Goal: Task Accomplishment & Management: Manage account settings

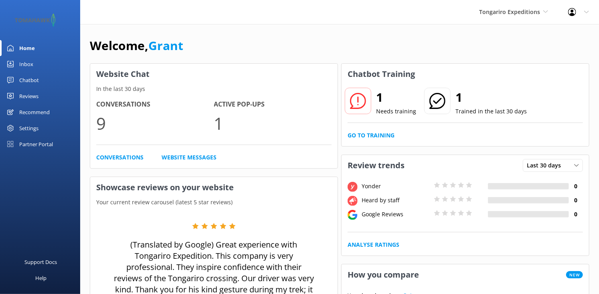
click at [37, 77] on div "Chatbot" at bounding box center [29, 80] width 20 height 16
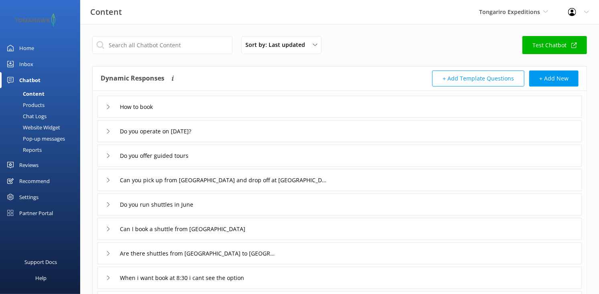
click at [37, 138] on div "Pop-up messages" at bounding box center [35, 138] width 60 height 11
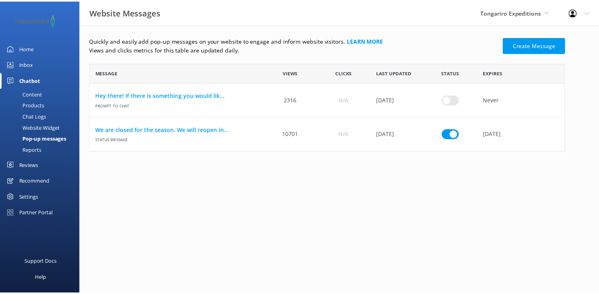
scroll to position [6, 6]
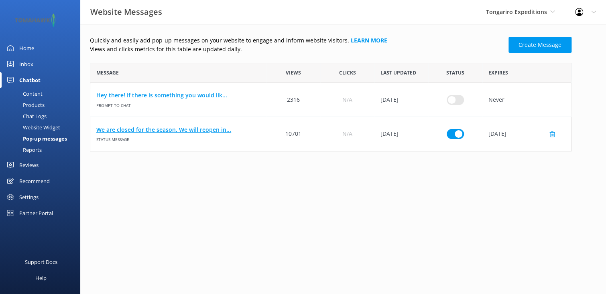
click at [164, 129] on link "We are closed for the season. We will reopen in..." at bounding box center [178, 130] width 164 height 9
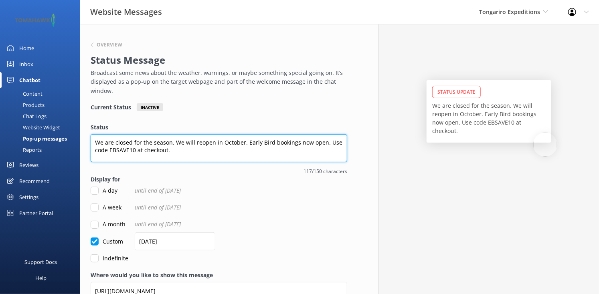
click at [246, 142] on textarea "We are closed for the season. We will reopen in October. Early Bird bookings no…" at bounding box center [219, 148] width 257 height 28
click at [247, 142] on textarea "We are closed for the season. We will reopen in October. Early Bird bookings no…" at bounding box center [219, 148] width 257 height 28
drag, startPoint x: 245, startPoint y: 142, endPoint x: 272, endPoint y: 144, distance: 26.9
click at [272, 144] on textarea "We are closed for the season. We will reopen in October. Early Bird bookings no…" at bounding box center [219, 148] width 257 height 28
click at [109, 149] on textarea "We are closed for the season. We will reopen in October. Our Summer Saver promo…" at bounding box center [219, 148] width 257 height 28
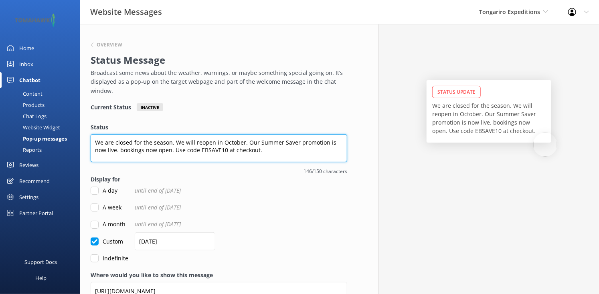
drag, startPoint x: 107, startPoint y: 150, endPoint x: 248, endPoint y: 150, distance: 141.2
click at [248, 150] on textarea "We are closed for the season. We will reopen in October. Our Summer Saver promo…" at bounding box center [219, 148] width 257 height 28
click at [219, 142] on textarea "We are closed for the season. We will reopen in October. Our Summer Saver promo…" at bounding box center [219, 148] width 257 height 28
click at [221, 142] on textarea "We are closed for the season. We will reopen in early October. Our Summer Saver…" at bounding box center [219, 148] width 257 height 28
click at [136, 151] on textarea "We are closed for the season. We will reopen in early October. Our Summer Saver…" at bounding box center [219, 148] width 257 height 28
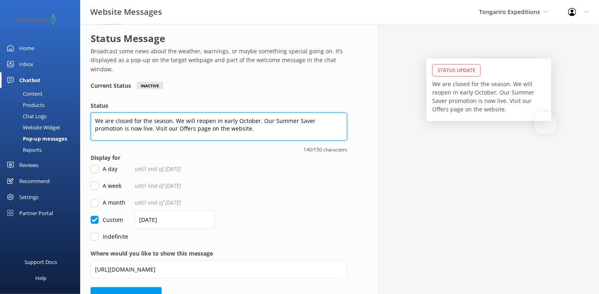
scroll to position [43, 0]
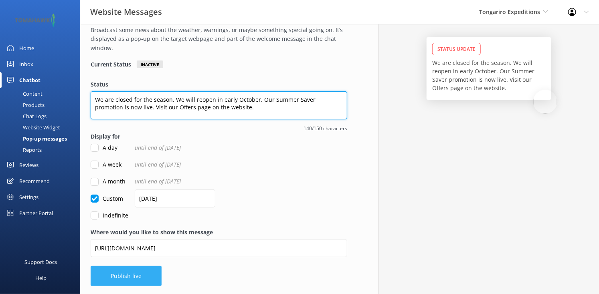
type textarea "We are closed for the season. We will reopen in early October. Our Summer Saver…"
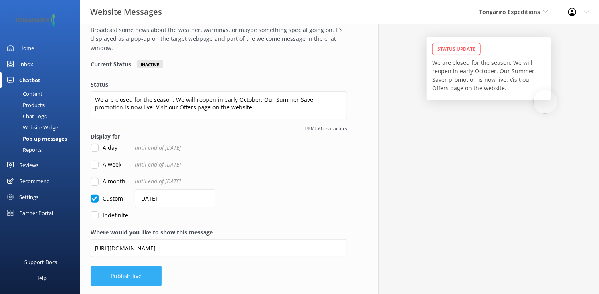
click at [122, 276] on button "Publish live" at bounding box center [126, 276] width 71 height 20
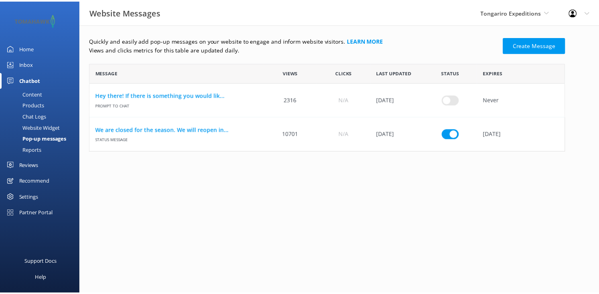
scroll to position [82, 475]
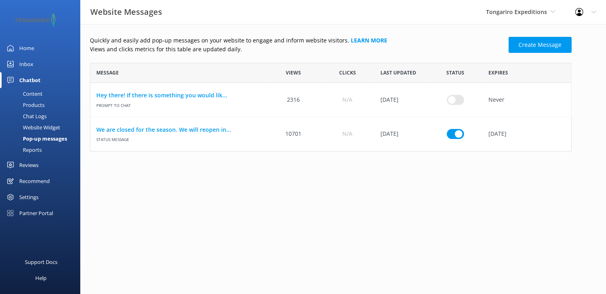
click at [28, 49] on div "Home" at bounding box center [26, 48] width 15 height 16
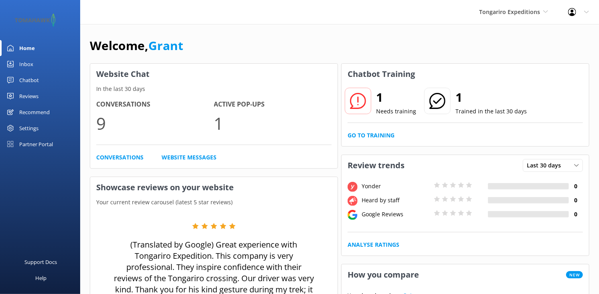
click at [26, 48] on div "Home" at bounding box center [27, 48] width 16 height 16
click at [29, 82] on div "Chatbot" at bounding box center [29, 80] width 20 height 16
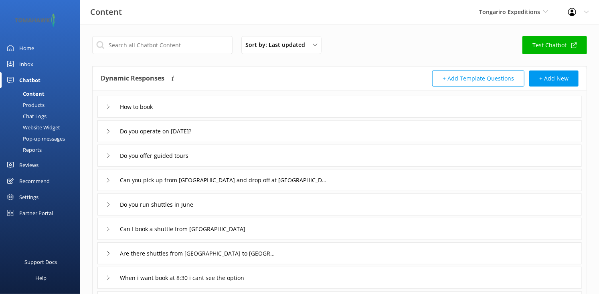
click at [37, 140] on div "Pop-up messages" at bounding box center [35, 138] width 60 height 11
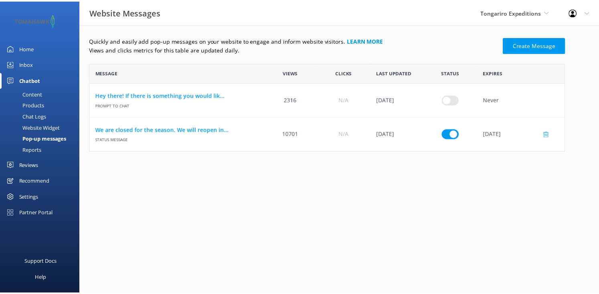
scroll to position [82, 475]
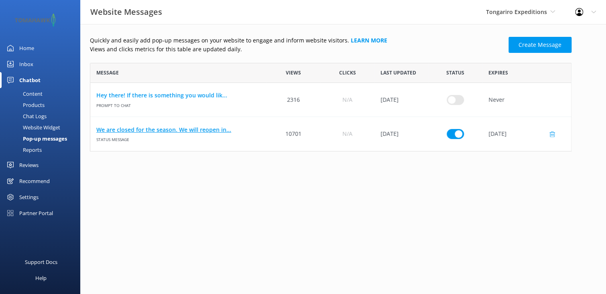
click at [188, 129] on link "We are closed for the season. We will reopen in..." at bounding box center [178, 130] width 164 height 9
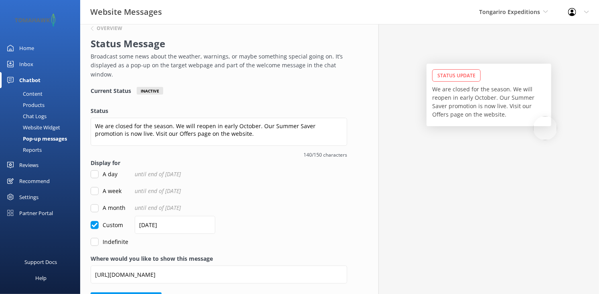
scroll to position [3, 0]
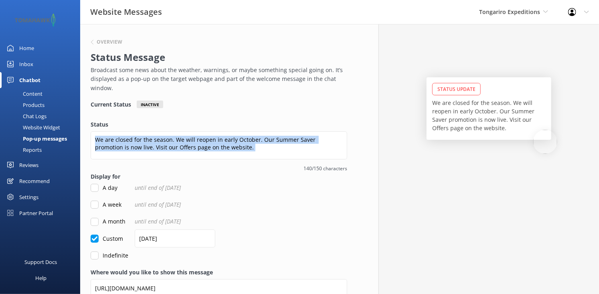
drag, startPoint x: 152, startPoint y: 146, endPoint x: 140, endPoint y: 162, distance: 19.8
click at [140, 162] on div "Status We are closed for the season. We will reopen in early October. Our Summe…" at bounding box center [219, 146] width 257 height 52
